Goal: Check status: Check status

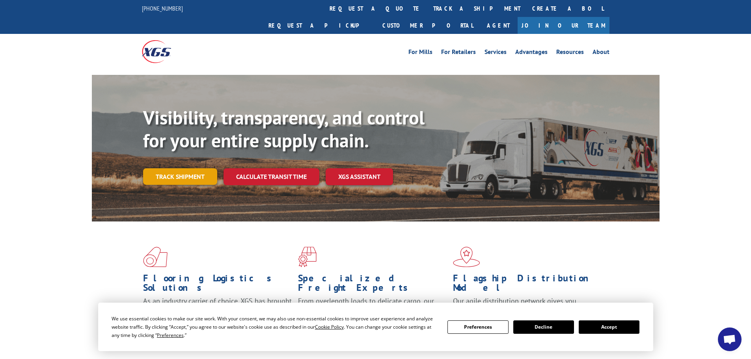
click at [189, 168] on link "Track shipment" at bounding box center [180, 176] width 74 height 17
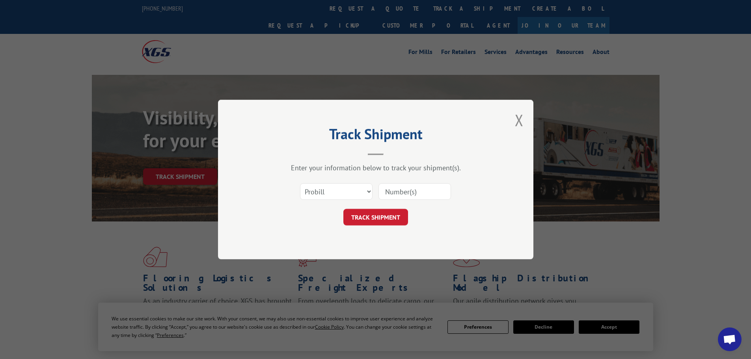
click at [413, 190] on input at bounding box center [414, 191] width 73 height 17
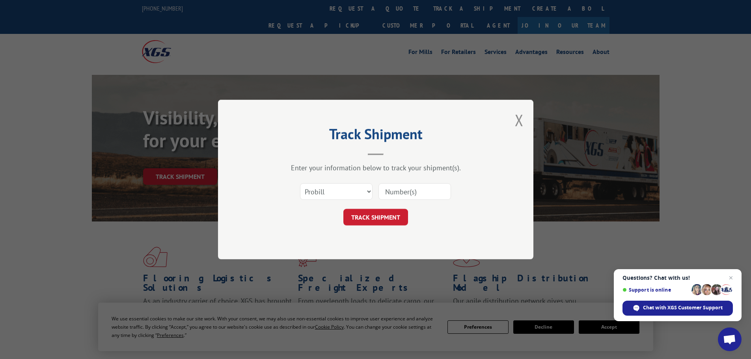
paste input "17687911"
type input "17687911"
click at [364, 219] on button "TRACK SHIPMENT" at bounding box center [375, 217] width 65 height 17
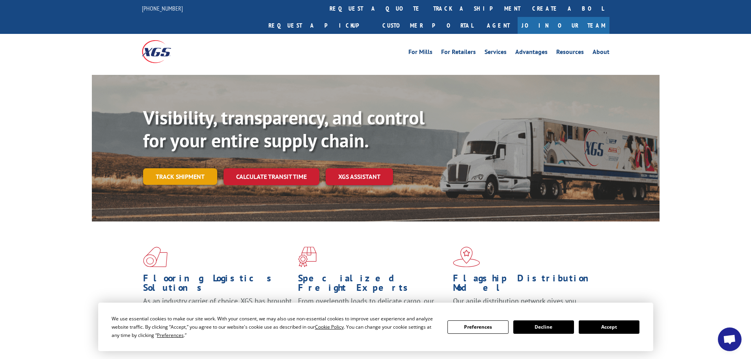
click at [204, 168] on link "Track shipment" at bounding box center [180, 176] width 74 height 17
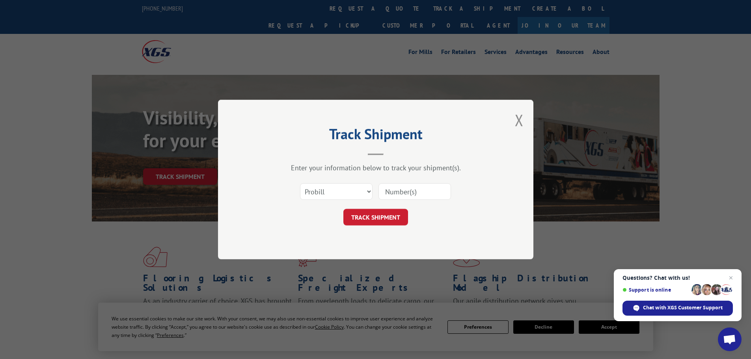
click at [401, 192] on input at bounding box center [414, 191] width 73 height 17
type input "7053458"
click button "TRACK SHIPMENT" at bounding box center [375, 217] width 65 height 17
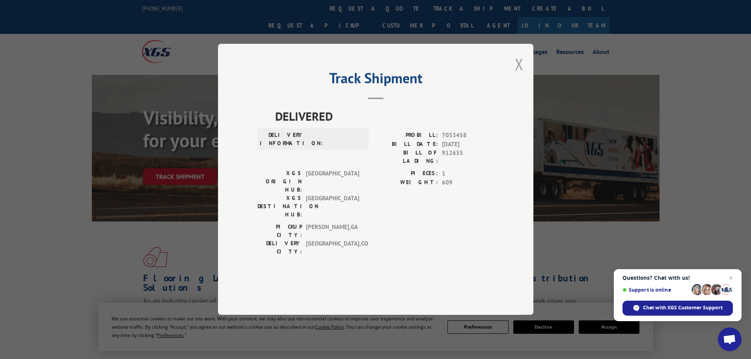
click at [517, 74] on button "Close modal" at bounding box center [519, 64] width 9 height 21
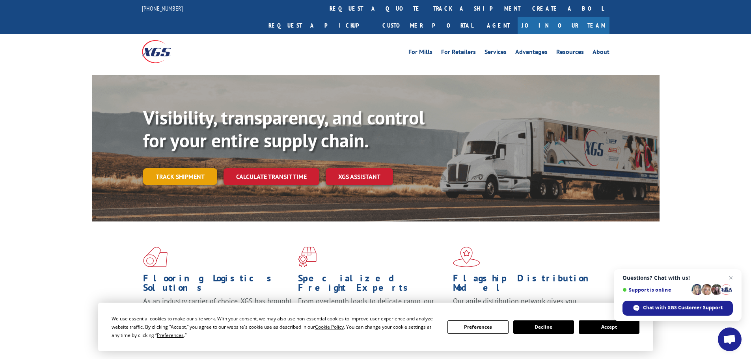
click at [186, 168] on link "Track shipment" at bounding box center [180, 176] width 74 height 17
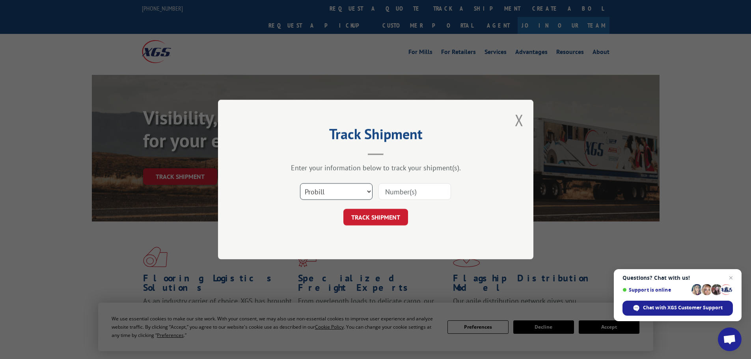
click at [356, 195] on select "Select category... Probill BOL PO" at bounding box center [336, 191] width 73 height 17
select select "bol"
click at [300, 183] on select "Select category... Probill BOL PO" at bounding box center [336, 191] width 73 height 17
click at [396, 194] on input at bounding box center [414, 191] width 73 height 17
type input "7053458"
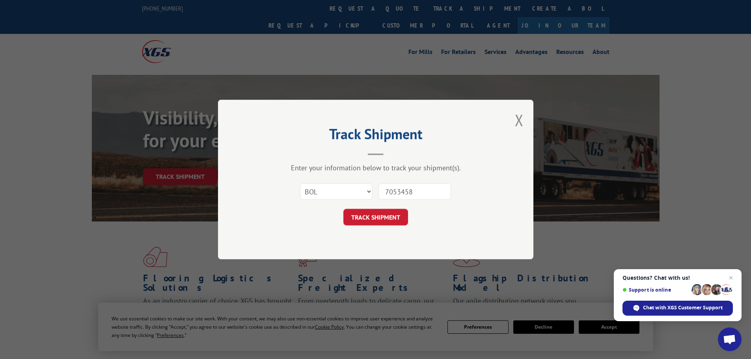
click button "TRACK SHIPMENT" at bounding box center [375, 217] width 65 height 17
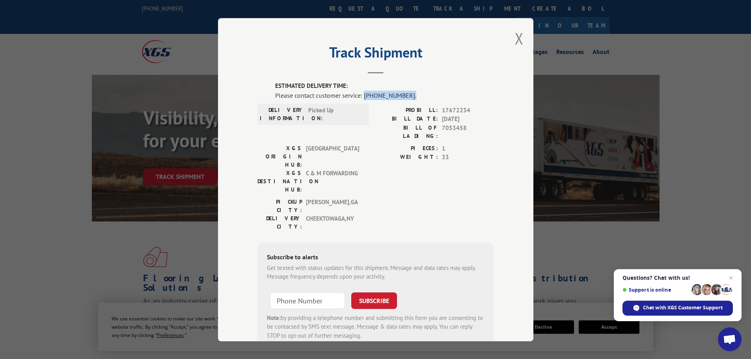
drag, startPoint x: 361, startPoint y: 95, endPoint x: 409, endPoint y: 95, distance: 48.1
click at [409, 95] on div "Please contact customer service: [PHONE_NUMBER]." at bounding box center [384, 94] width 219 height 9
copy div "[PHONE_NUMBER]."
click at [515, 35] on button "Close modal" at bounding box center [519, 38] width 9 height 21
